Goal: Information Seeking & Learning: Learn about a topic

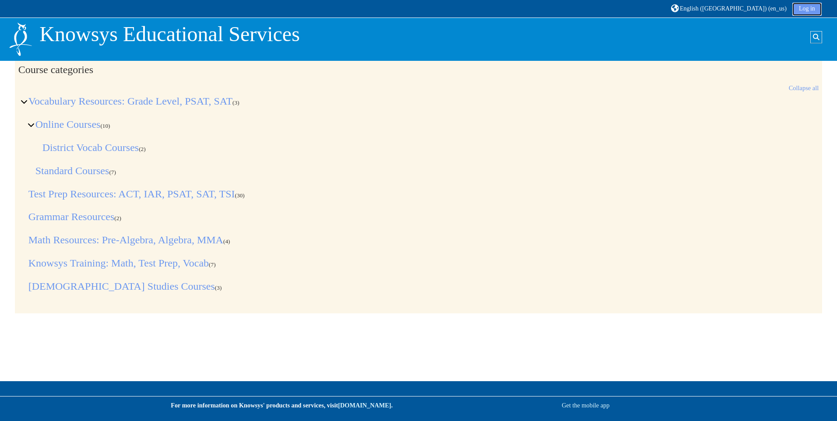
click at [806, 8] on link "Log in" at bounding box center [807, 9] width 29 height 13
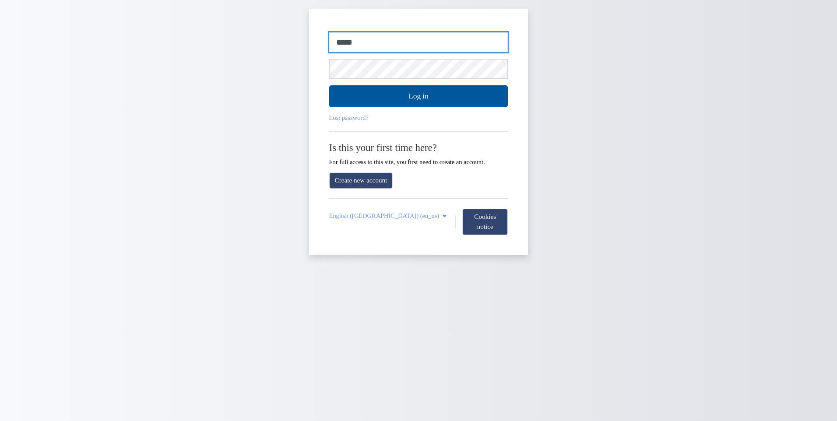
click at [359, 46] on input "*****" at bounding box center [418, 42] width 179 height 20
type input "*"
type input "**********"
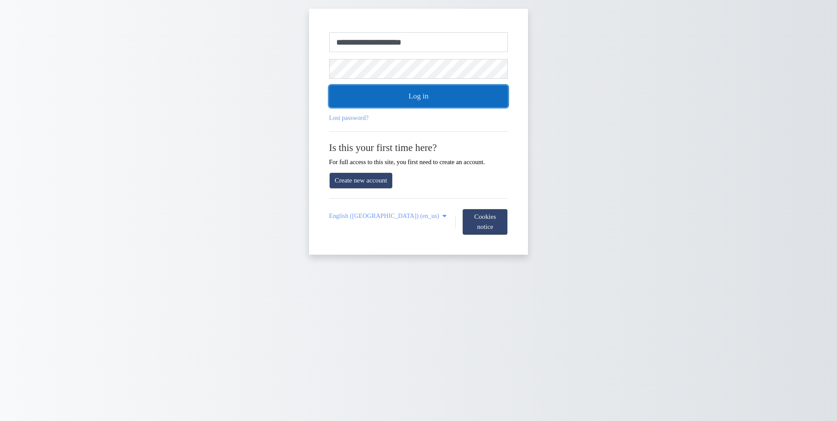
click at [373, 95] on button "Log in" at bounding box center [418, 96] width 179 height 22
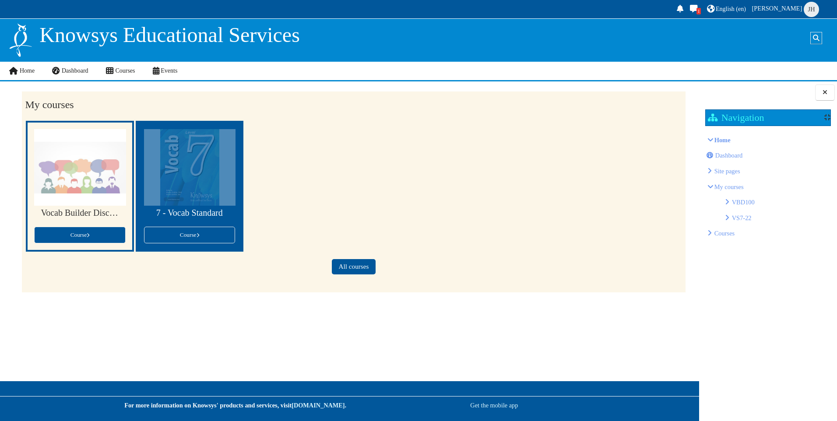
click at [200, 162] on div at bounding box center [190, 167] width 92 height 77
click at [195, 205] on div at bounding box center [190, 167] width 92 height 77
click at [205, 230] on link "Course" at bounding box center [189, 235] width 91 height 17
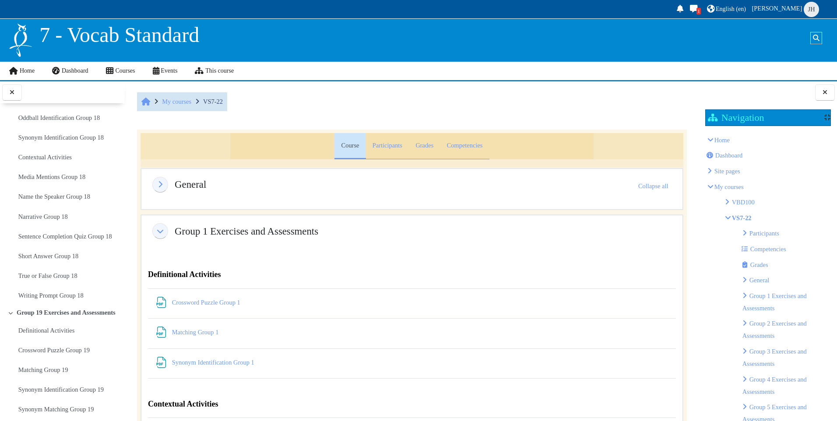
scroll to position [5781, 0]
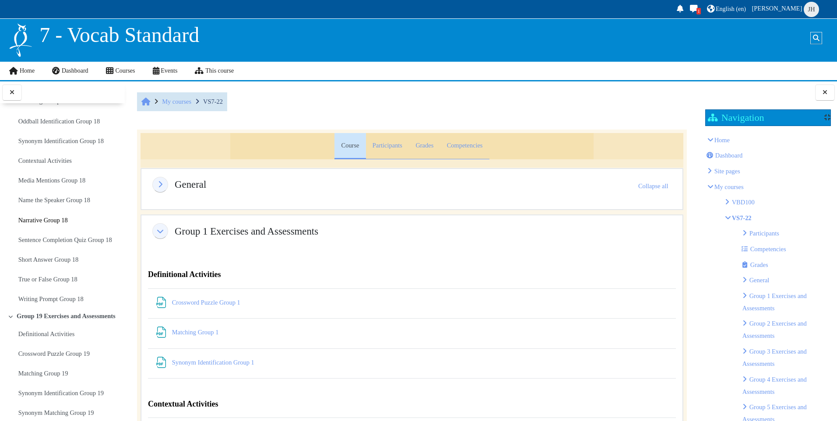
click at [57, 217] on link "Narrative Group 18" at bounding box center [42, 220] width 49 height 12
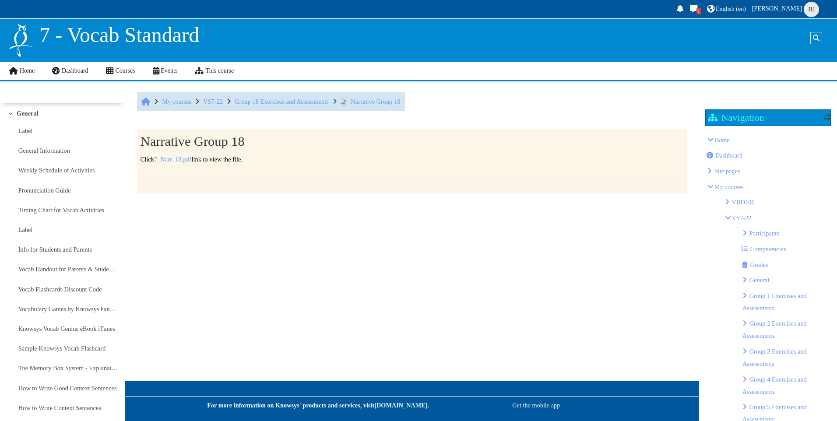
scroll to position [5739, 0]
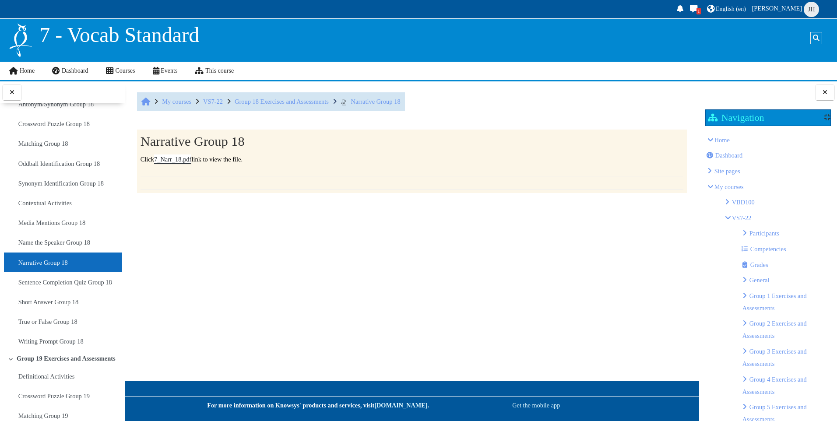
click at [184, 158] on link "7_Narr_18.pdf" at bounding box center [172, 159] width 37 height 7
click at [69, 284] on link "Sentence Completion Quiz Group 18" at bounding box center [65, 282] width 94 height 12
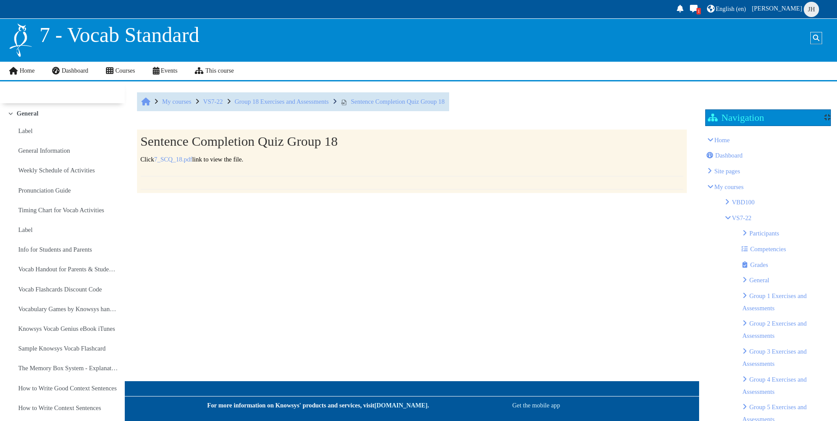
scroll to position [5759, 0]
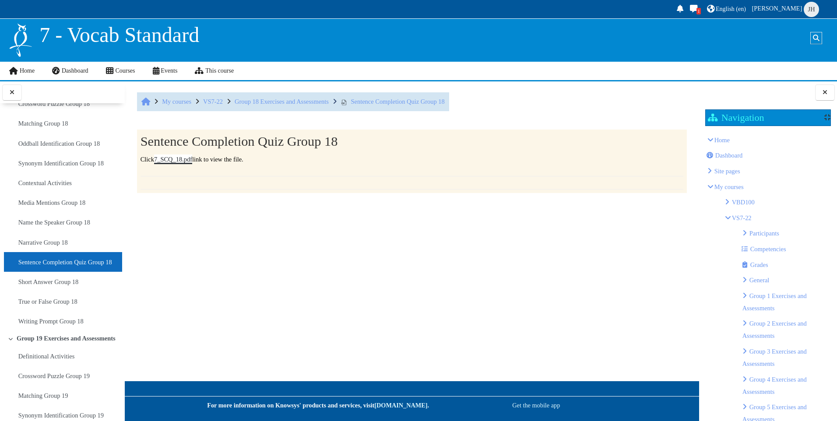
click at [179, 159] on link "7_SCQ_18.pdf" at bounding box center [173, 159] width 38 height 7
click at [60, 282] on link "Short Answer Group 18" at bounding box center [48, 282] width 60 height 12
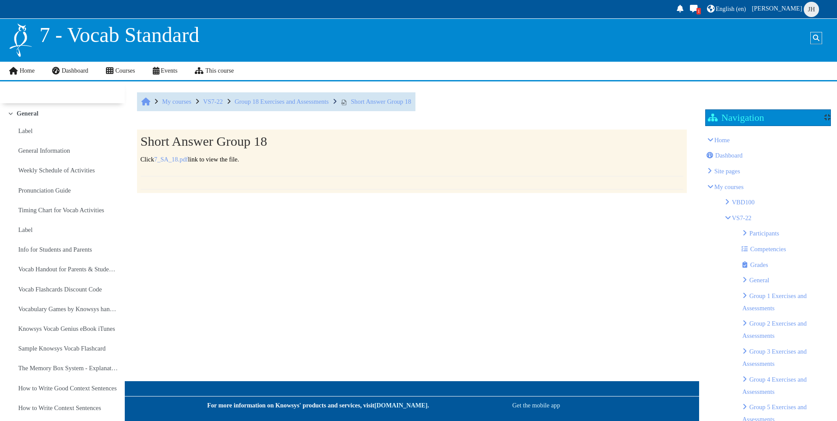
scroll to position [5778, 0]
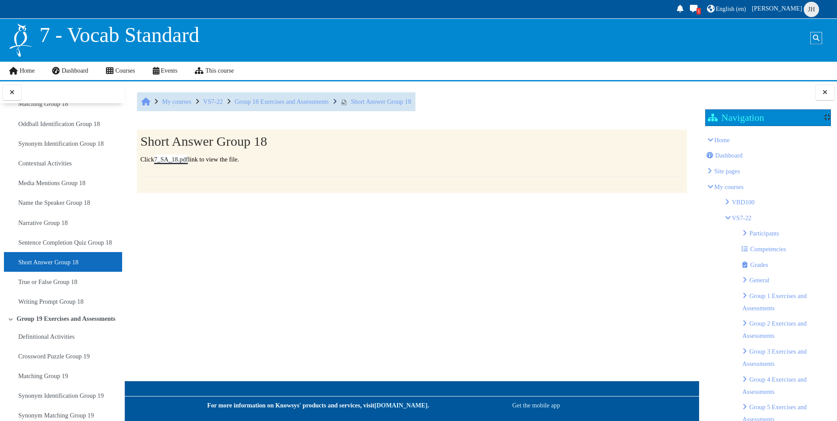
click at [179, 161] on link "7_SA_18.pdf" at bounding box center [171, 159] width 34 height 7
click at [56, 179] on link "Media Mentions Group 18" at bounding box center [51, 183] width 67 height 12
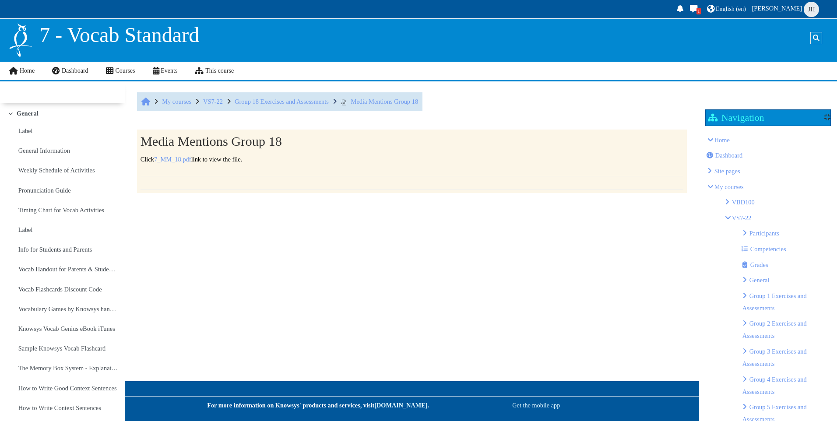
scroll to position [5699, 0]
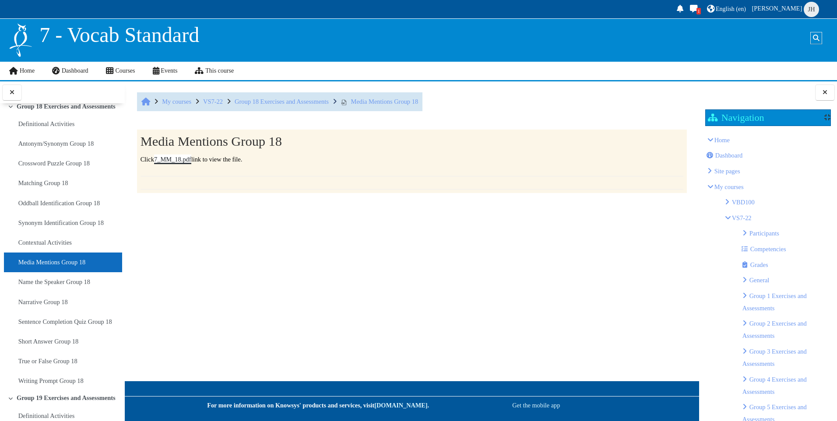
click at [175, 159] on link "7_MM_18.pdf" at bounding box center [172, 159] width 37 height 7
